Goal: Task Accomplishment & Management: Manage account settings

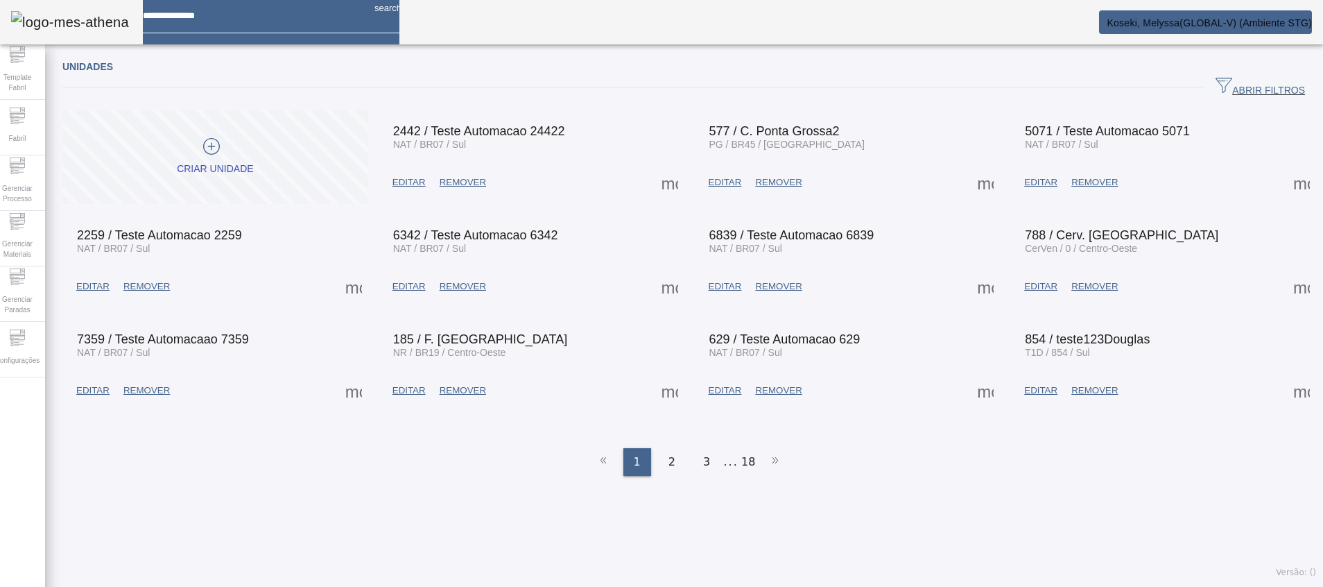
drag, startPoint x: 0, startPoint y: 0, endPoint x: 809, endPoint y: 537, distance: 971.4
click at [812, 539] on div "Unidades ABRIR FILTROS Pesquise por Código descrição ou sigla LIMPAR FILTRAR Cr…" at bounding box center [689, 318] width 1288 height 535
click at [37, 377] on div "Configurações" at bounding box center [17, 349] width 55 height 55
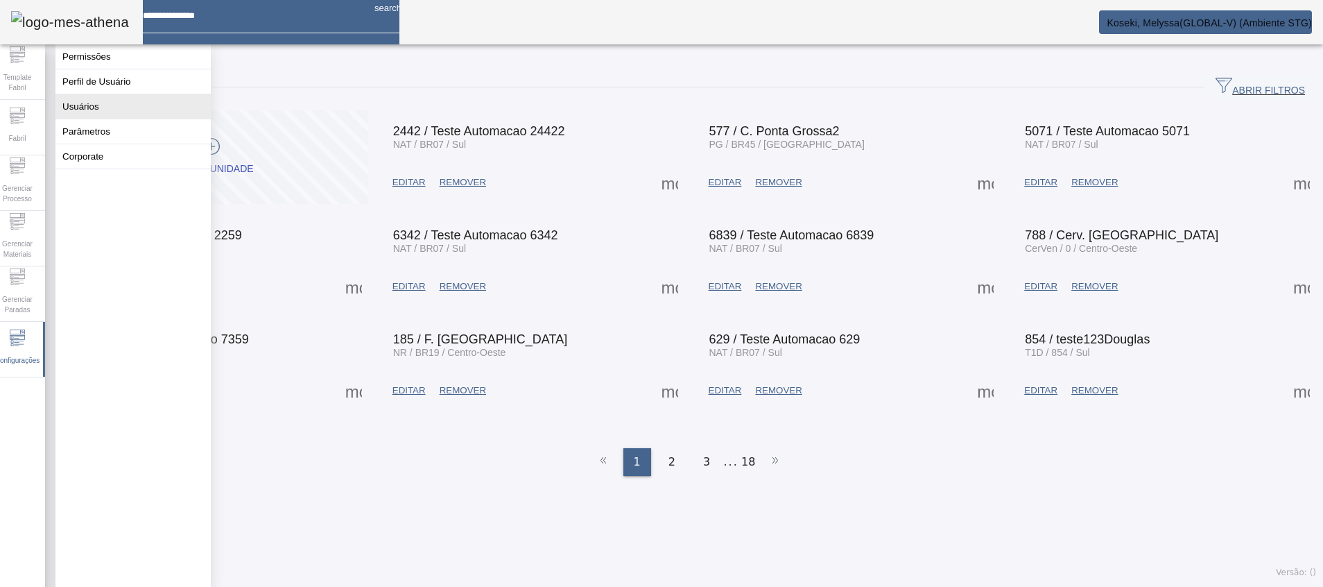
click at [155, 111] on button "Usuários" at bounding box center [132, 106] width 155 height 24
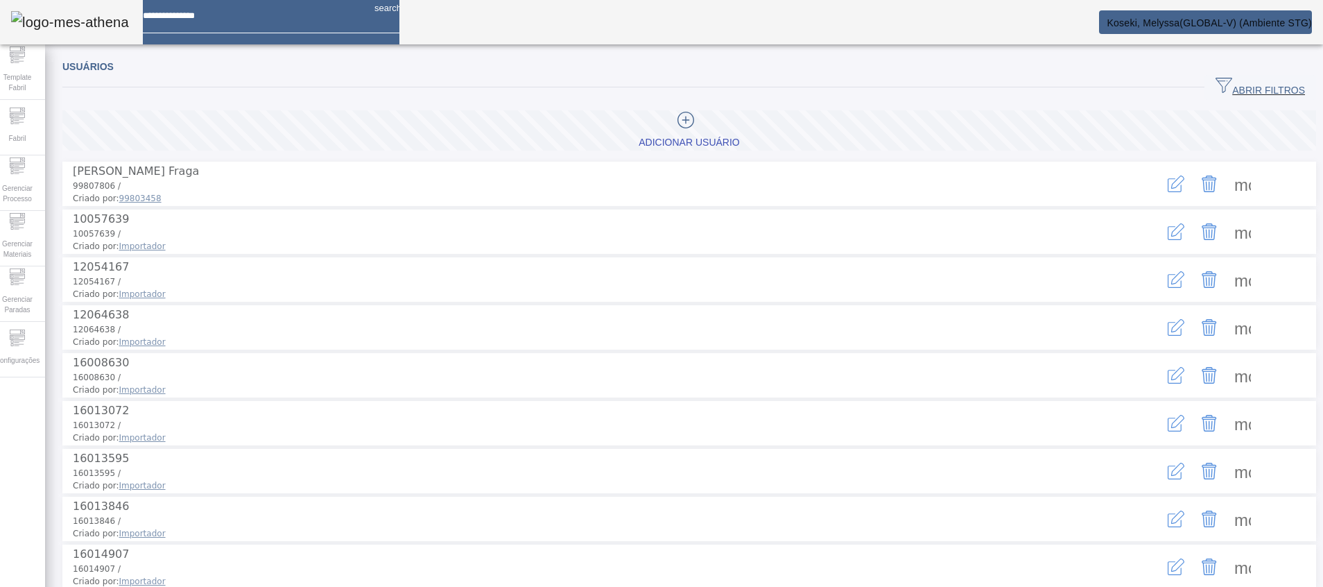
click at [1256, 90] on span "ABRIR FILTROS" at bounding box center [1260, 87] width 89 height 21
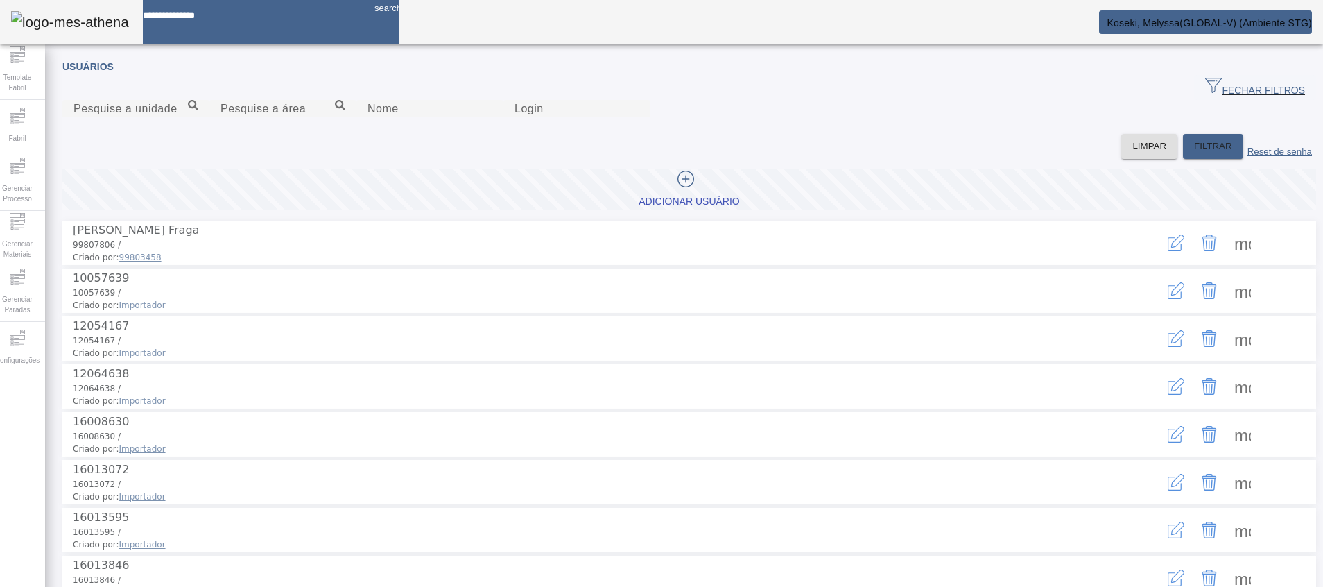
click at [368, 117] on input "Nome" at bounding box center [430, 109] width 125 height 17
click at [639, 117] on input "Login" at bounding box center [577, 109] width 125 height 17
type input "********"
click at [1194, 153] on span "FILTRAR" at bounding box center [1213, 146] width 38 height 14
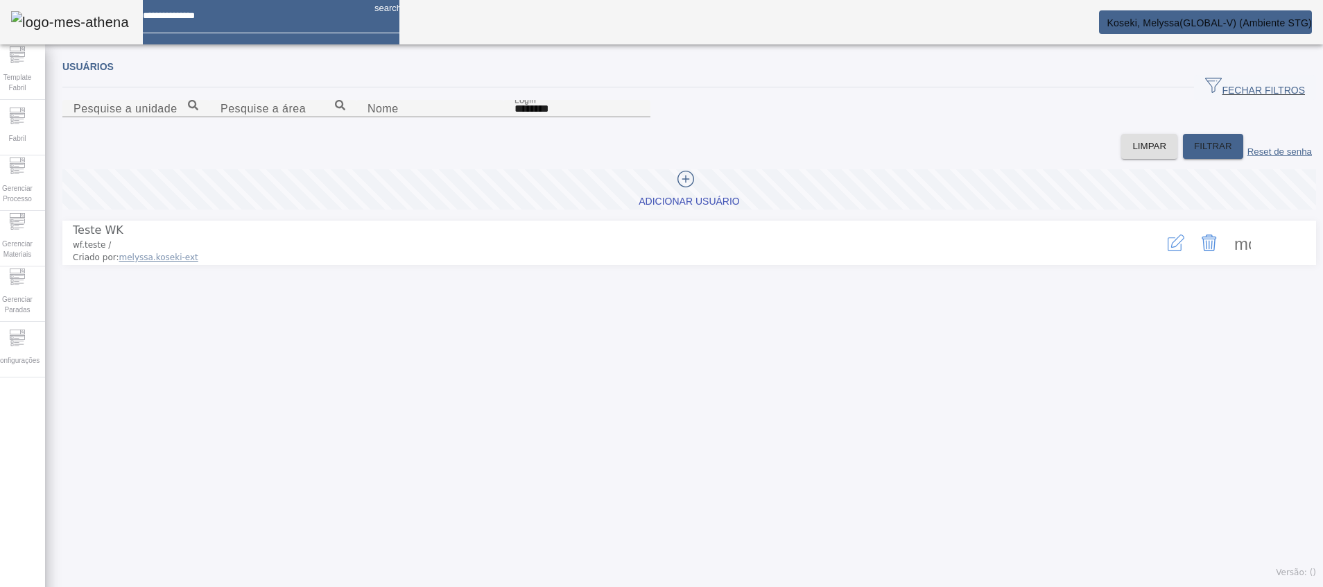
click at [1168, 251] on icon "button" at bounding box center [1176, 242] width 17 height 17
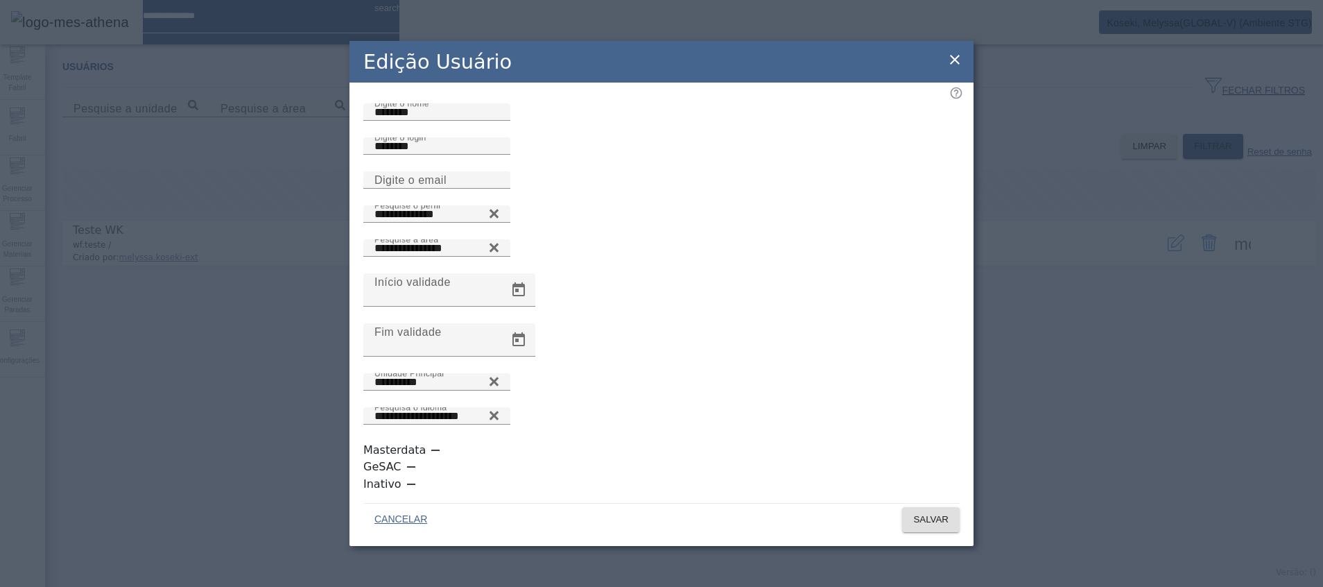
click at [960, 68] on icon at bounding box center [955, 59] width 17 height 17
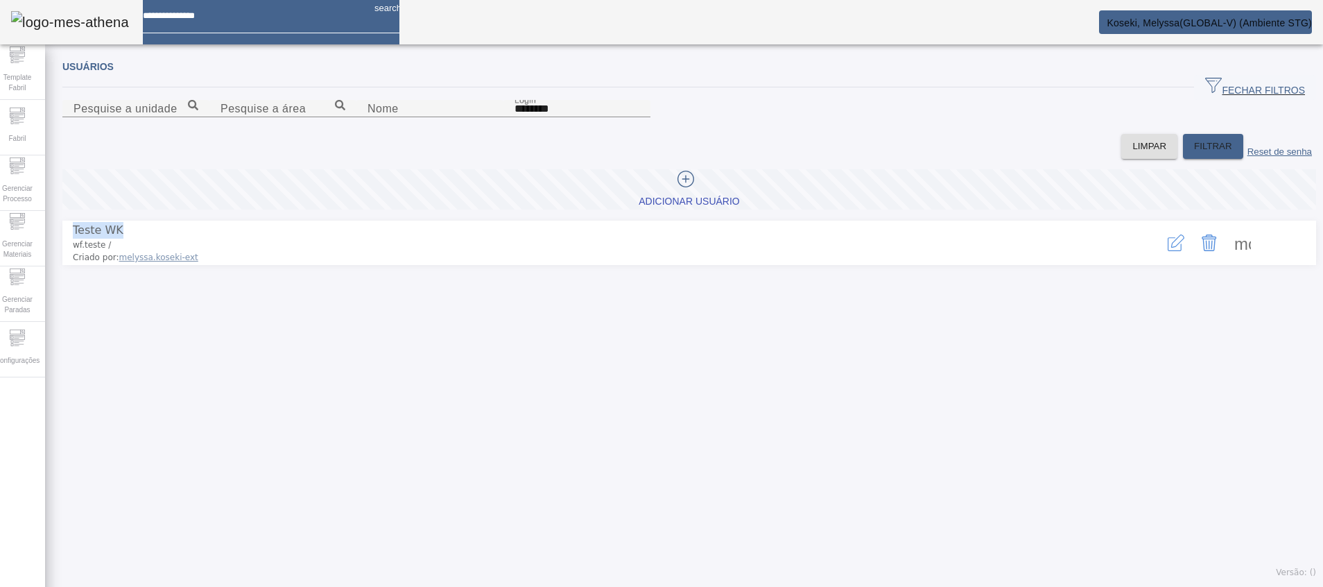
drag, startPoint x: 127, startPoint y: 306, endPoint x: 82, endPoint y: 306, distance: 45.1
click at [82, 239] on span "Teste WK" at bounding box center [589, 230] width 1033 height 17
drag, startPoint x: 82, startPoint y: 306, endPoint x: 94, endPoint y: 318, distance: 17.2
click at [94, 250] on span "wf.teste /" at bounding box center [92, 245] width 38 height 10
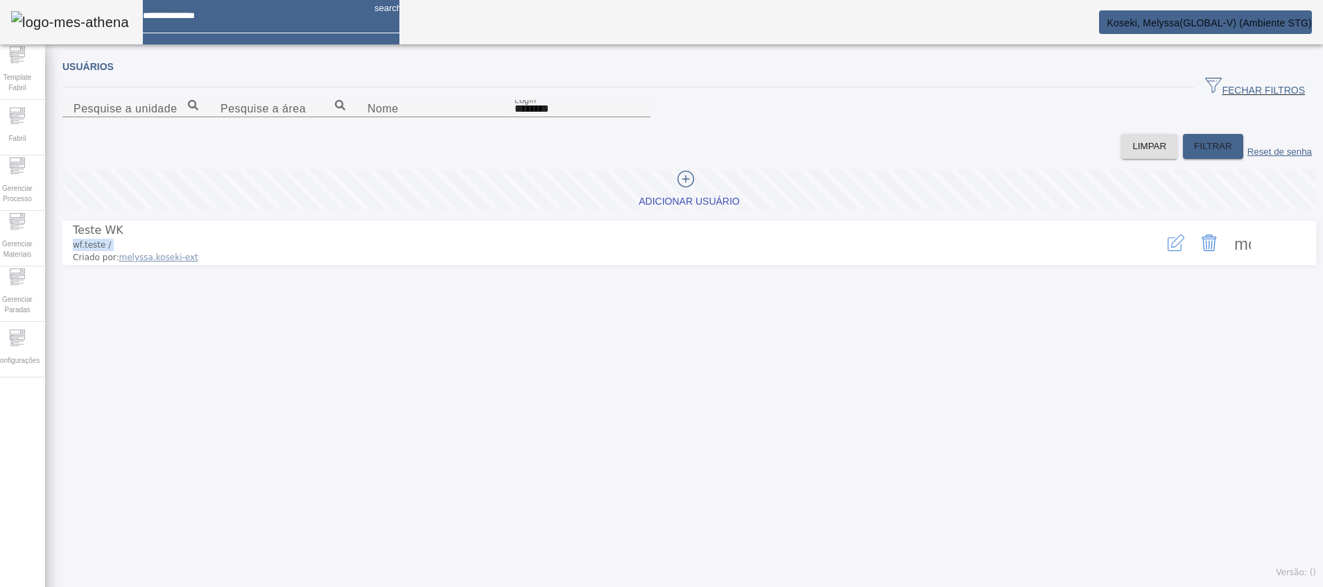
click at [94, 250] on span "wf.teste /" at bounding box center [92, 245] width 38 height 10
copy div "wf.teste /"
click at [1196, 27] on span "Koseki, Melyssa(GLOBAL-V) (Ambiente STG)" at bounding box center [1209, 22] width 205 height 11
